Goal: Task Accomplishment & Management: Use online tool/utility

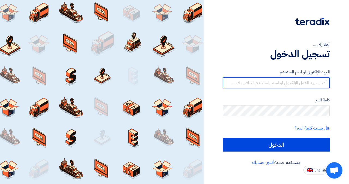
click at [272, 84] on input "text" at bounding box center [276, 82] width 107 height 11
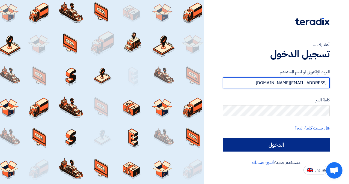
type input "[EMAIL_ADDRESS][DOMAIN_NAME]"
click at [272, 141] on input "الدخول" at bounding box center [276, 145] width 107 height 14
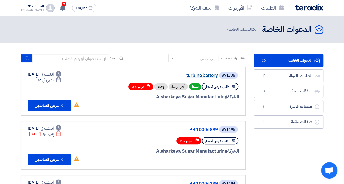
click at [211, 75] on link "turbine battery" at bounding box center [163, 75] width 109 height 5
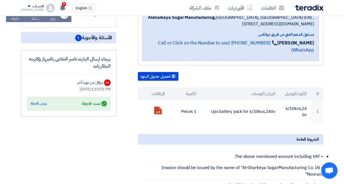
scroll to position [113, 0]
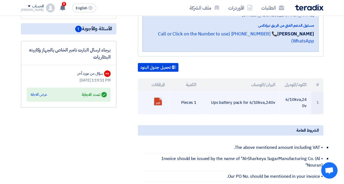
click at [158, 98] on link at bounding box center [176, 114] width 44 height 33
